Goal: Find specific page/section

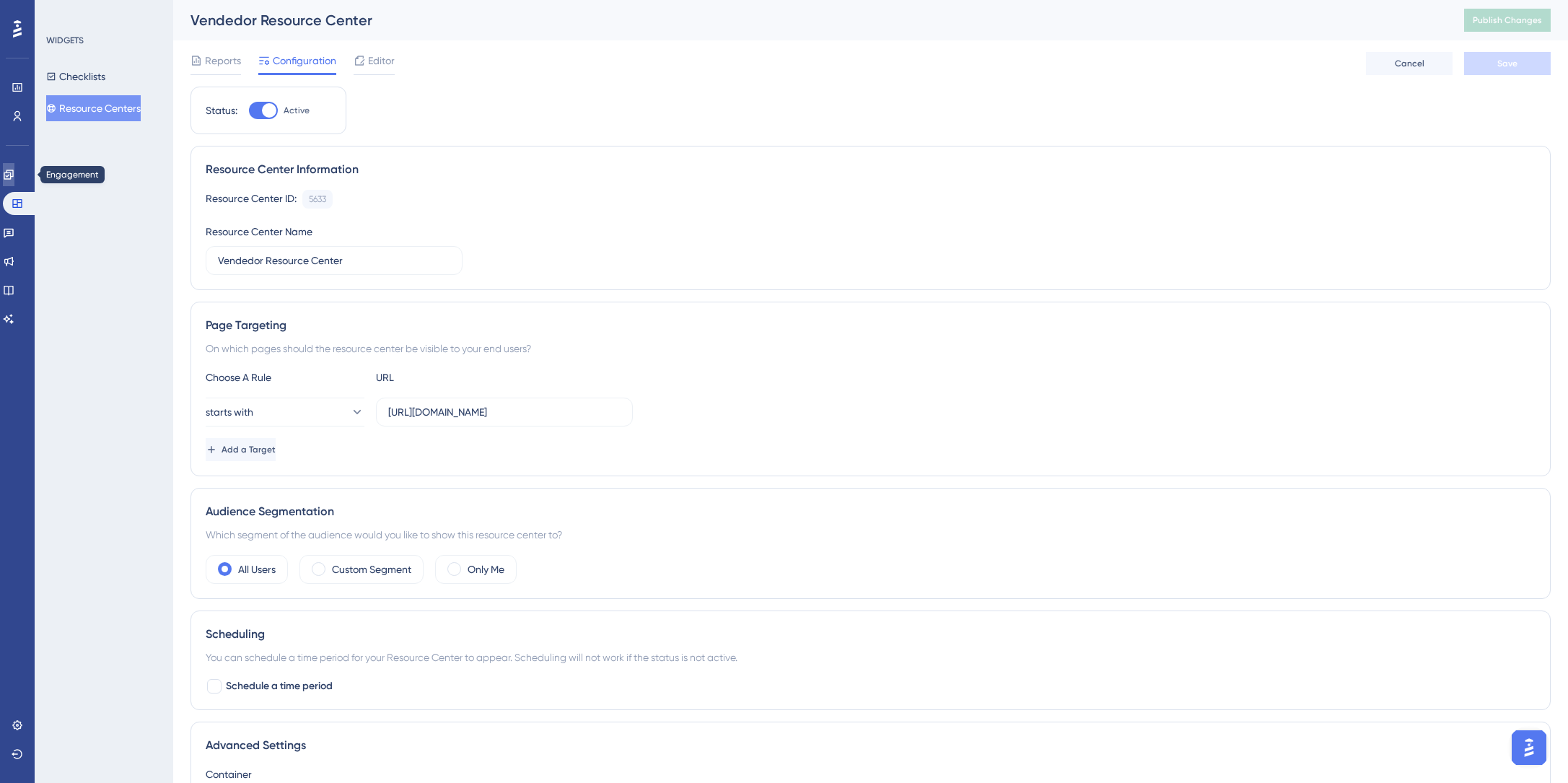
click at [11, 179] on link at bounding box center [8, 174] width 12 height 23
click at [11, 174] on icon at bounding box center [8, 174] width 12 height 12
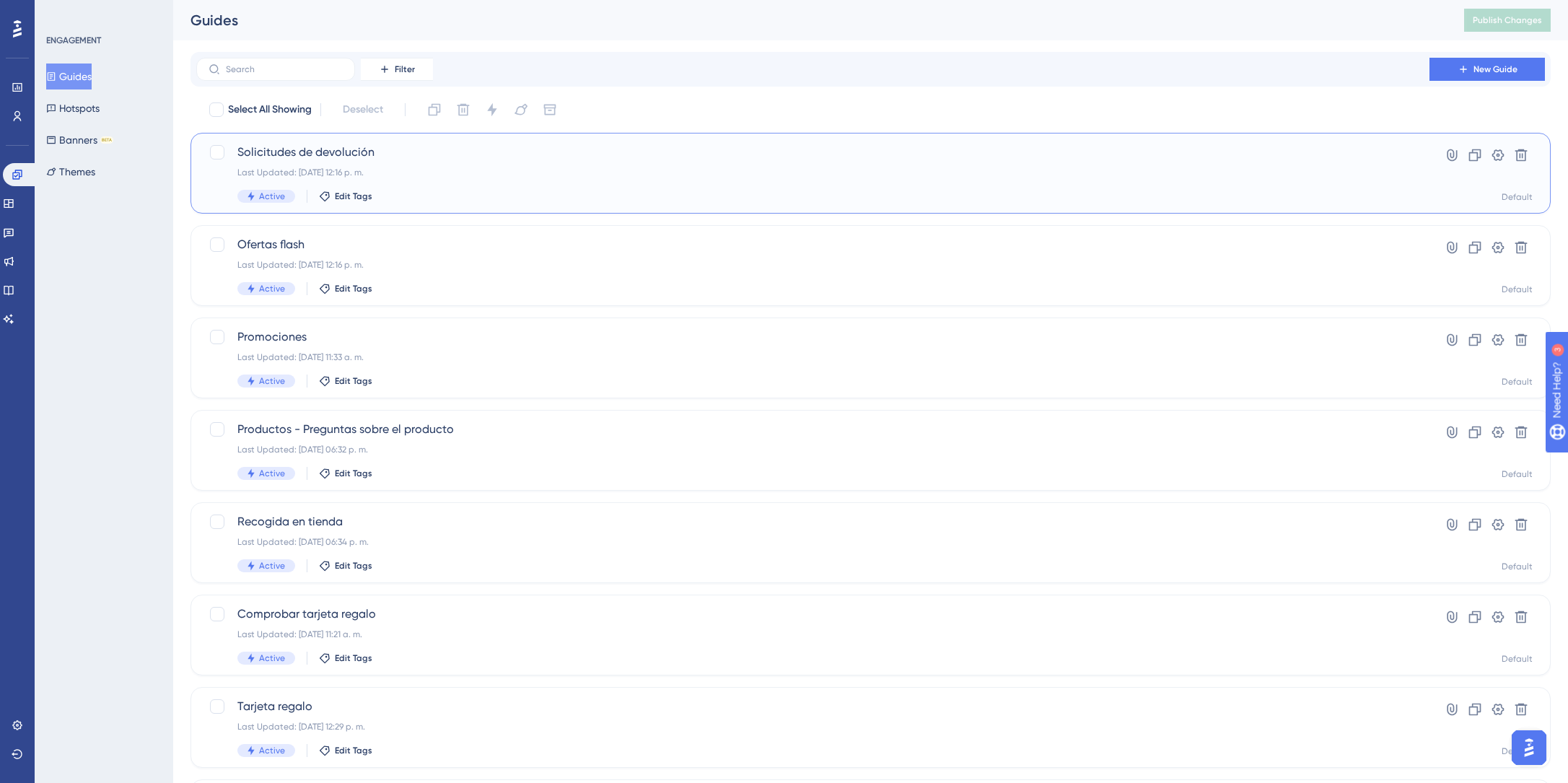
click at [272, 146] on span "Solicitudes de devolución" at bounding box center [812, 152] width 1151 height 17
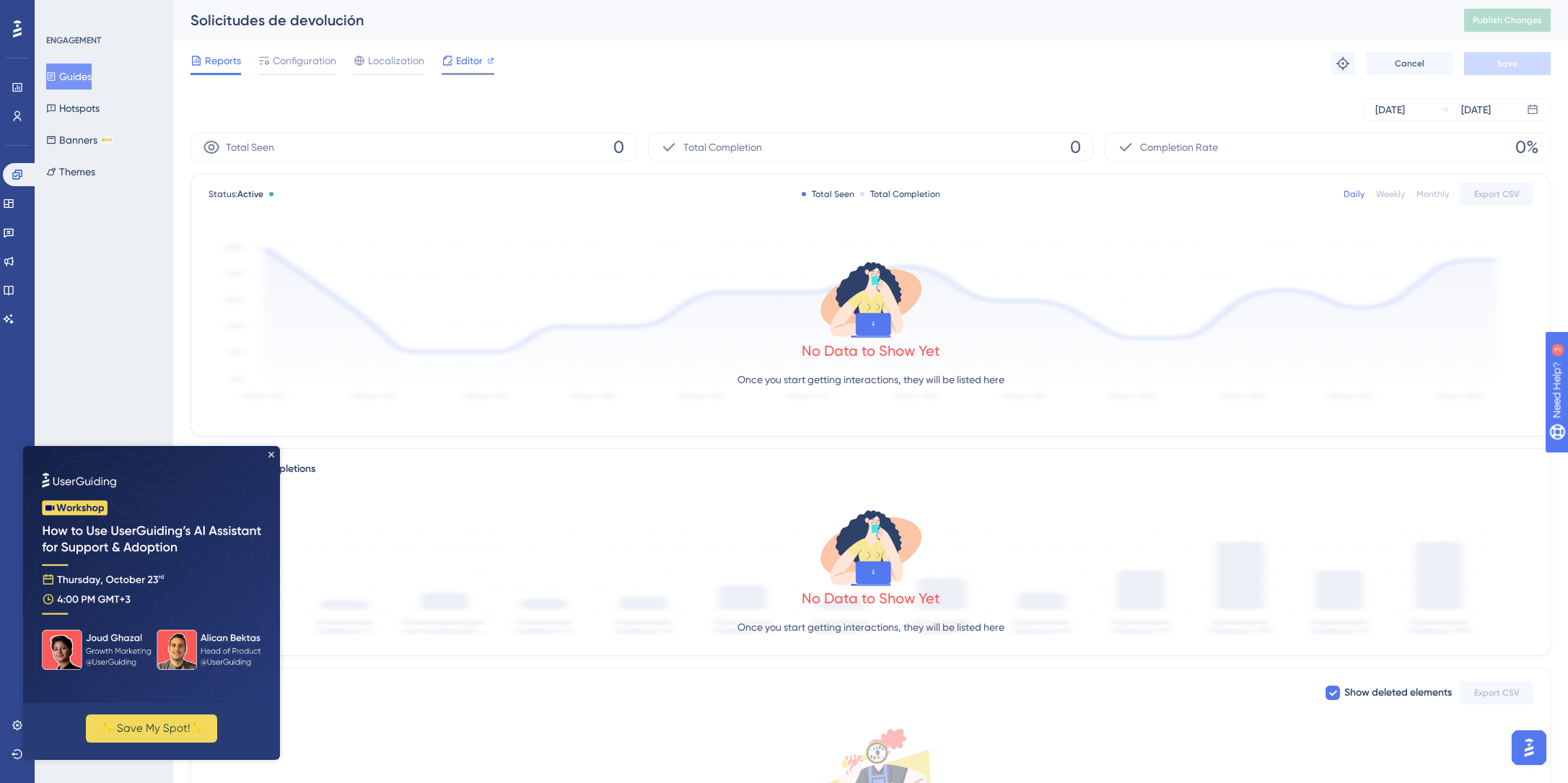
click at [458, 63] on span "Editor" at bounding box center [470, 60] width 27 height 17
